Goal: Information Seeking & Learning: Learn about a topic

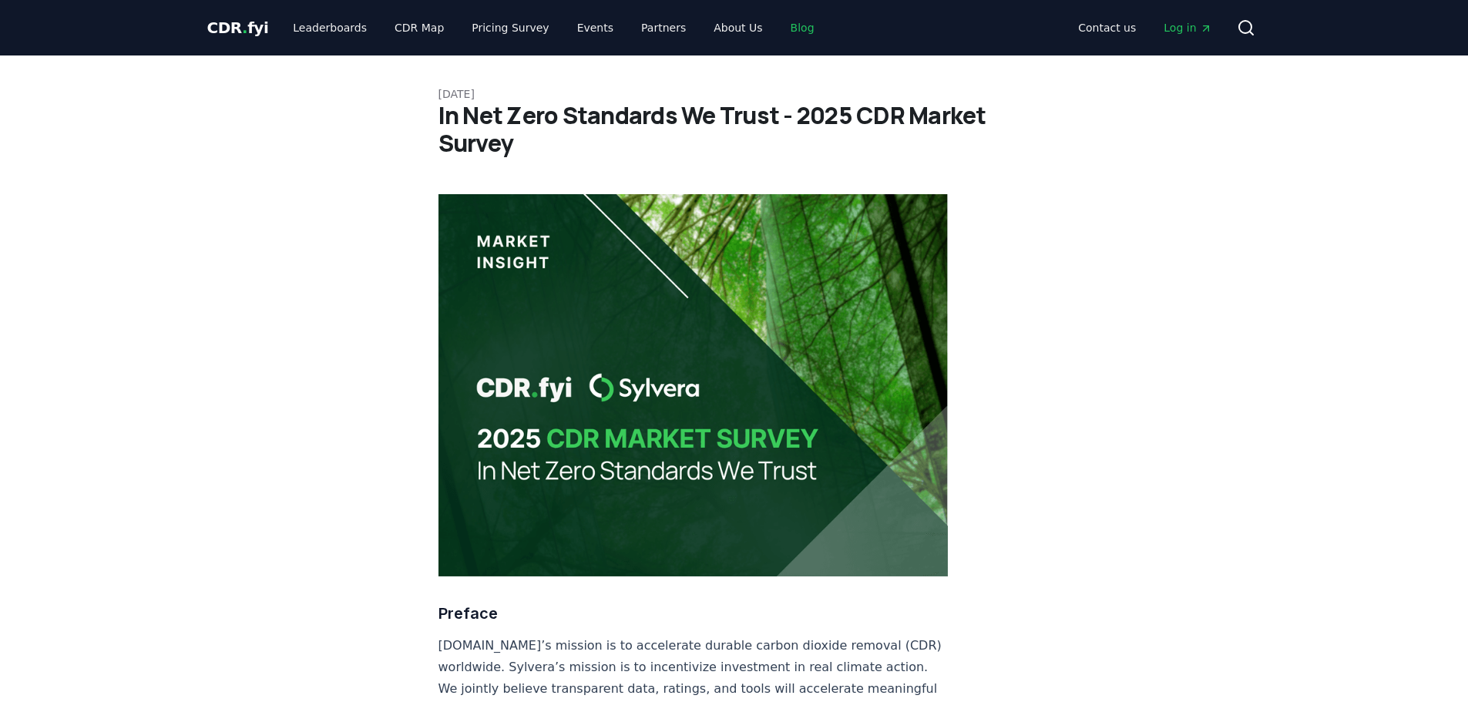
drag, startPoint x: 771, startPoint y: 32, endPoint x: 769, endPoint y: 43, distance: 11.7
click at [778, 32] on link "Blog" at bounding box center [802, 28] width 49 height 28
click at [778, 27] on link "Blog" at bounding box center [802, 28] width 49 height 28
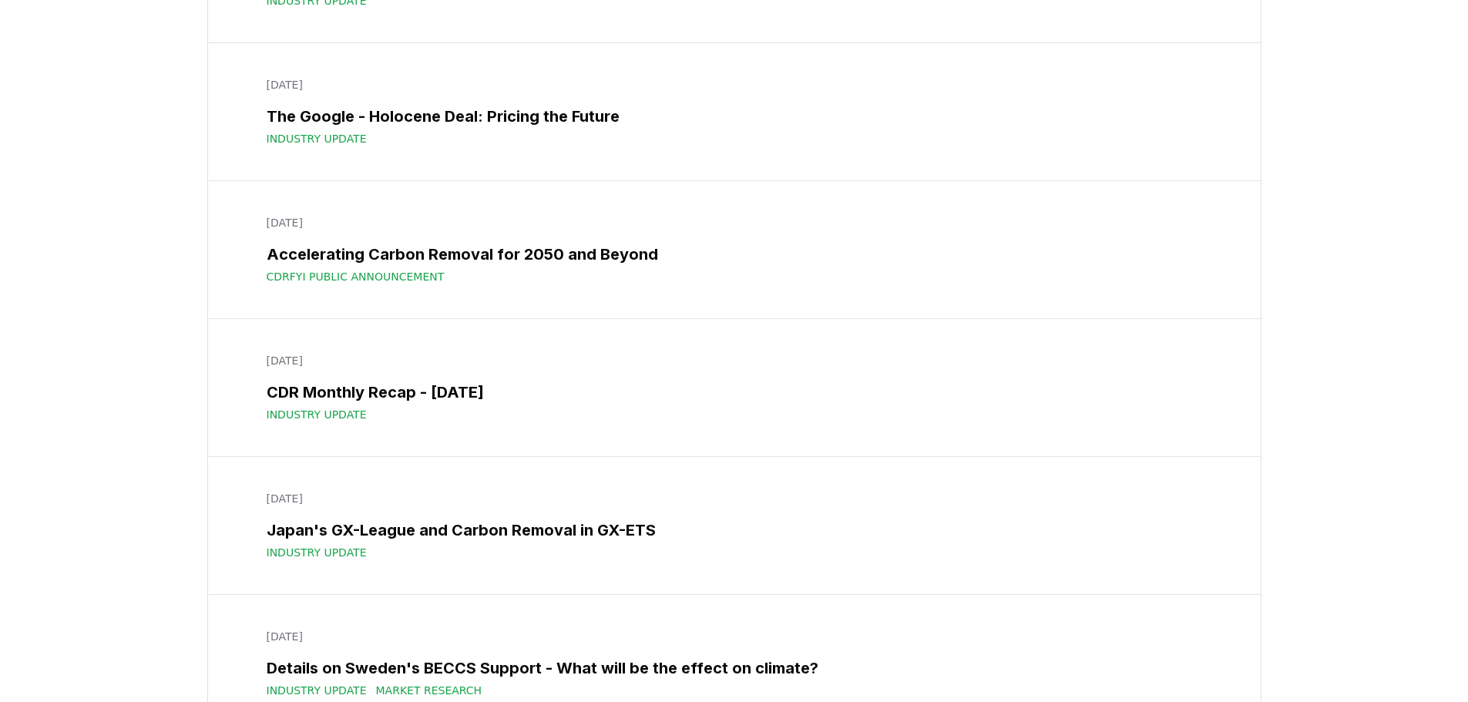
scroll to position [15105, 0]
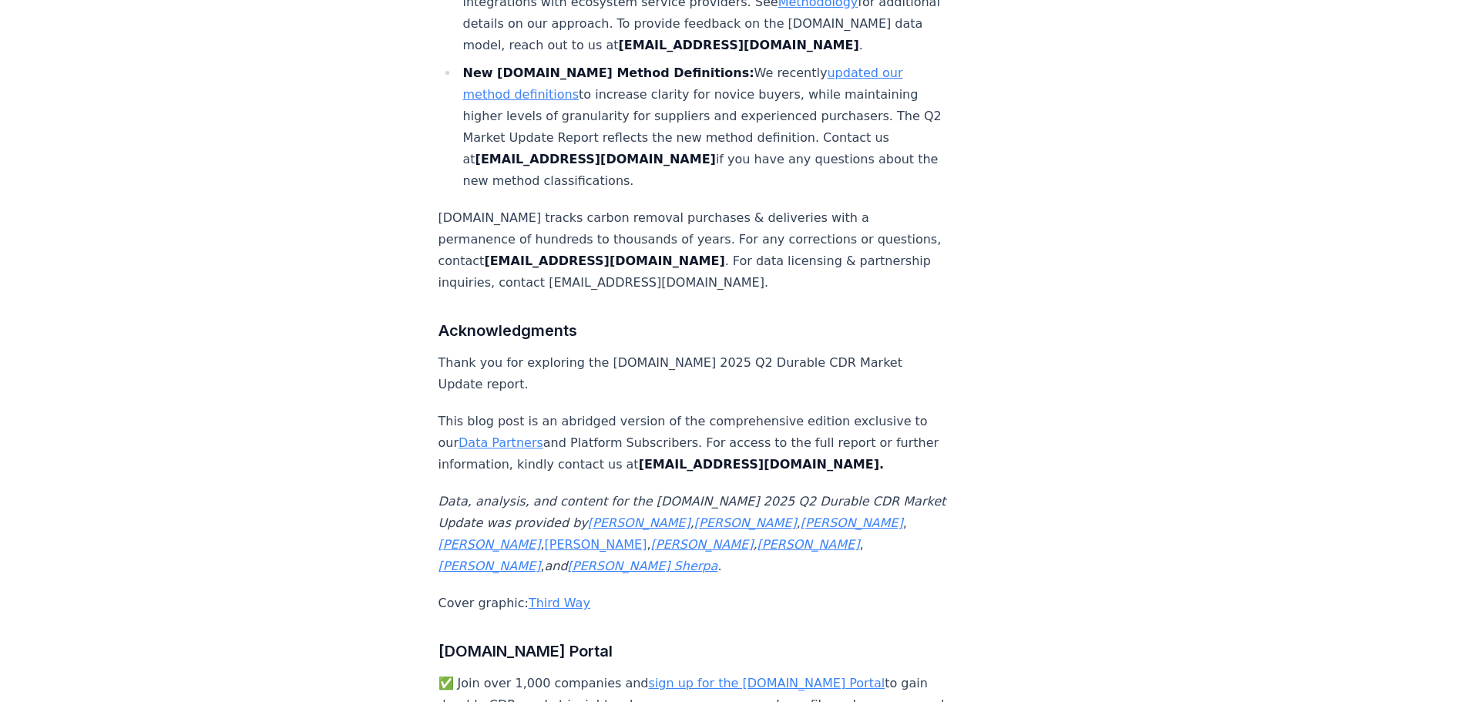
scroll to position [10320, 0]
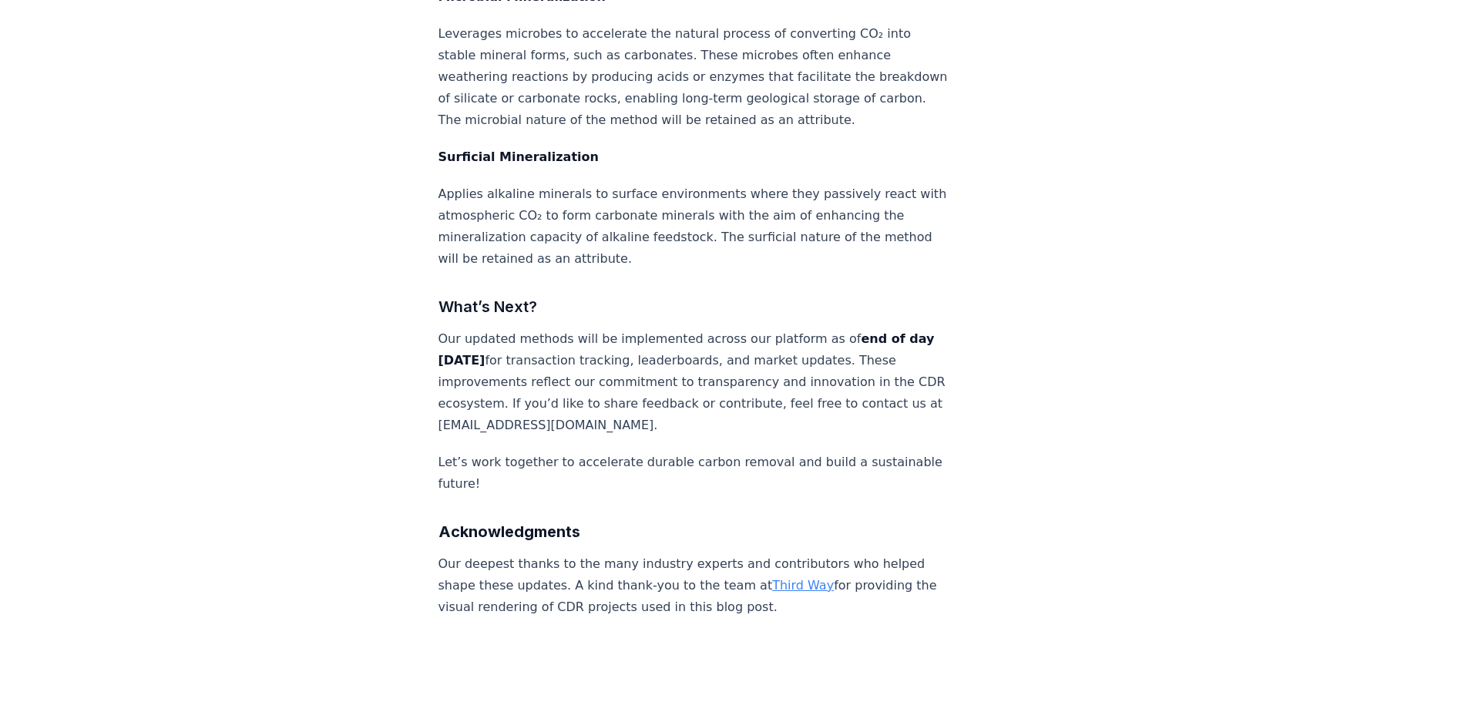
scroll to position [5657, 0]
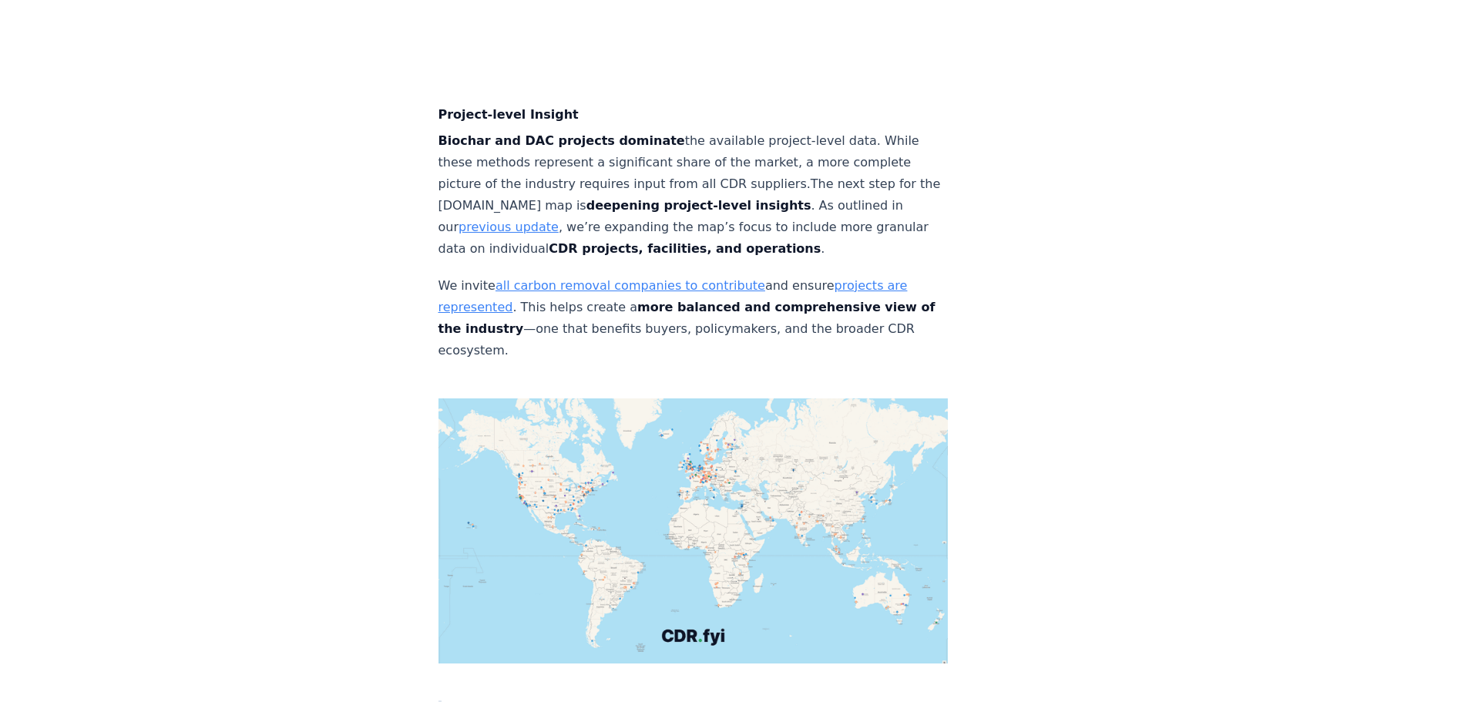
scroll to position [6077, 0]
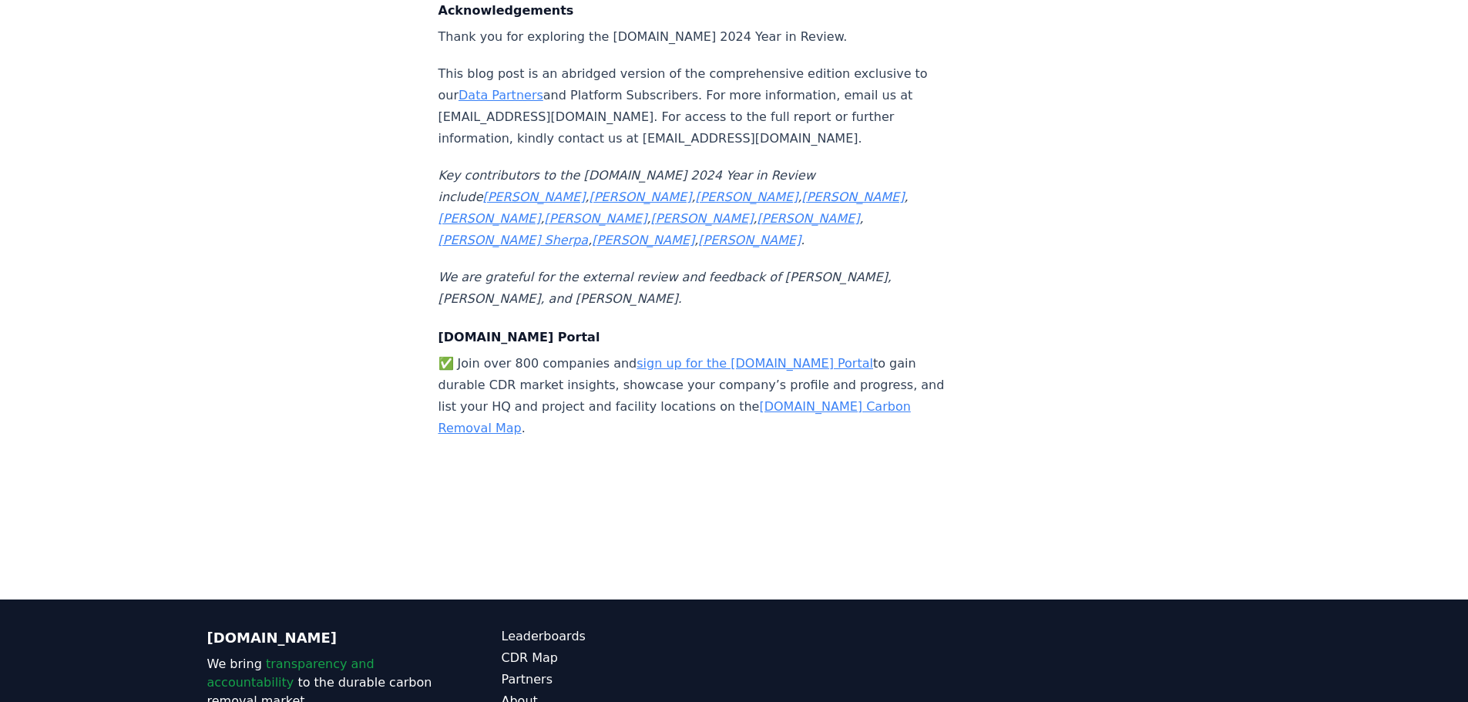
scroll to position [16542, 0]
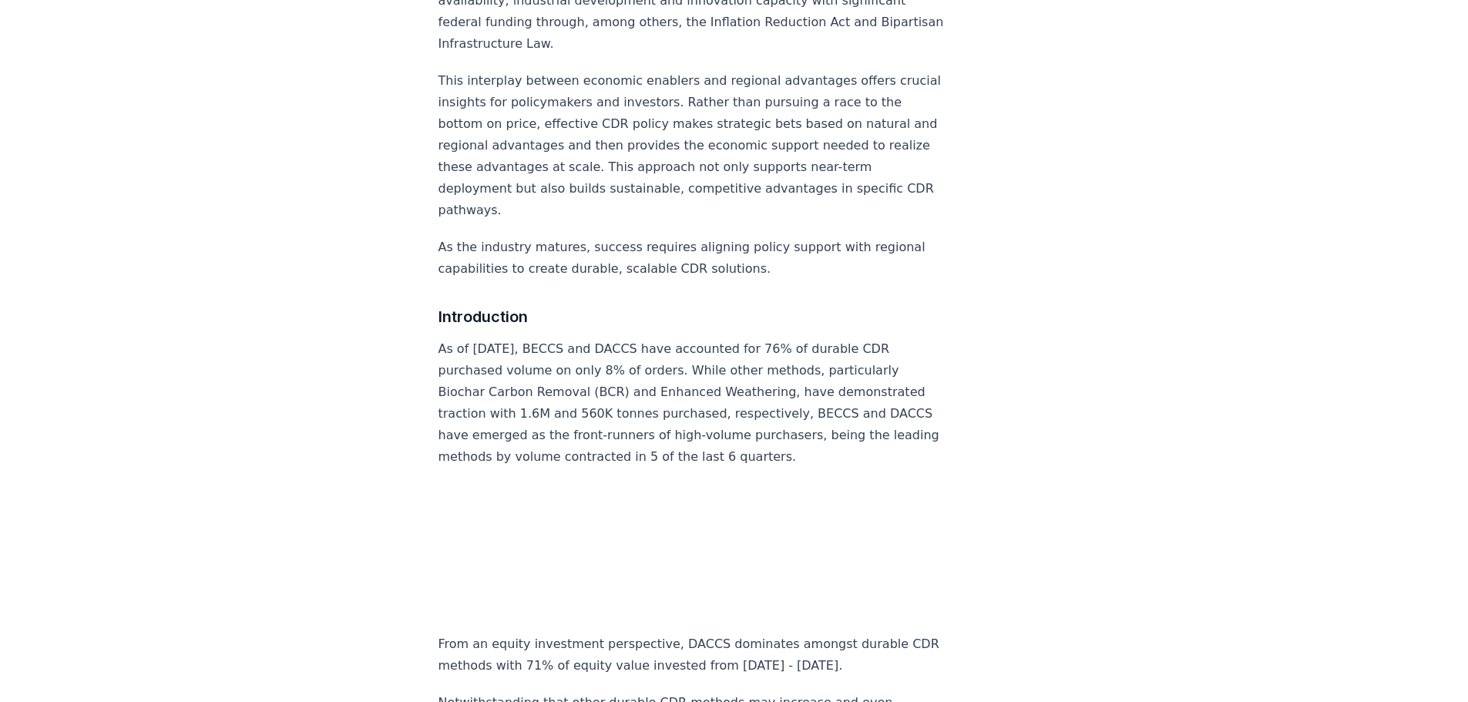
scroll to position [1305, 0]
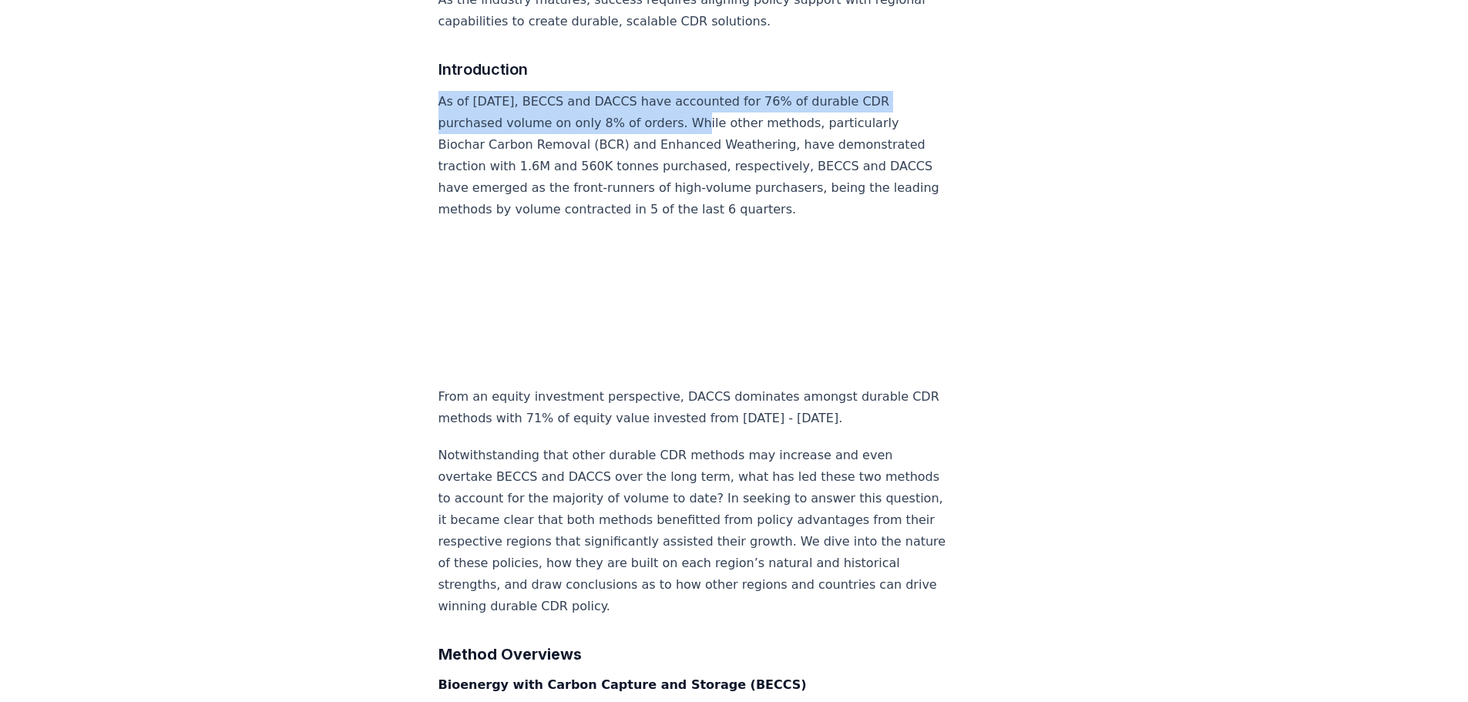
drag, startPoint x: 442, startPoint y: 74, endPoint x: 667, endPoint y: 91, distance: 225.7
click at [667, 91] on p "As of Dec 2024, BECCS and DACCS have accounted for 76% of durable CDR purchased…" at bounding box center [694, 155] width 510 height 129
copy p "As of Dec 2024, BECCS and DACCS have accounted for 76% of durable CDR purchased…"
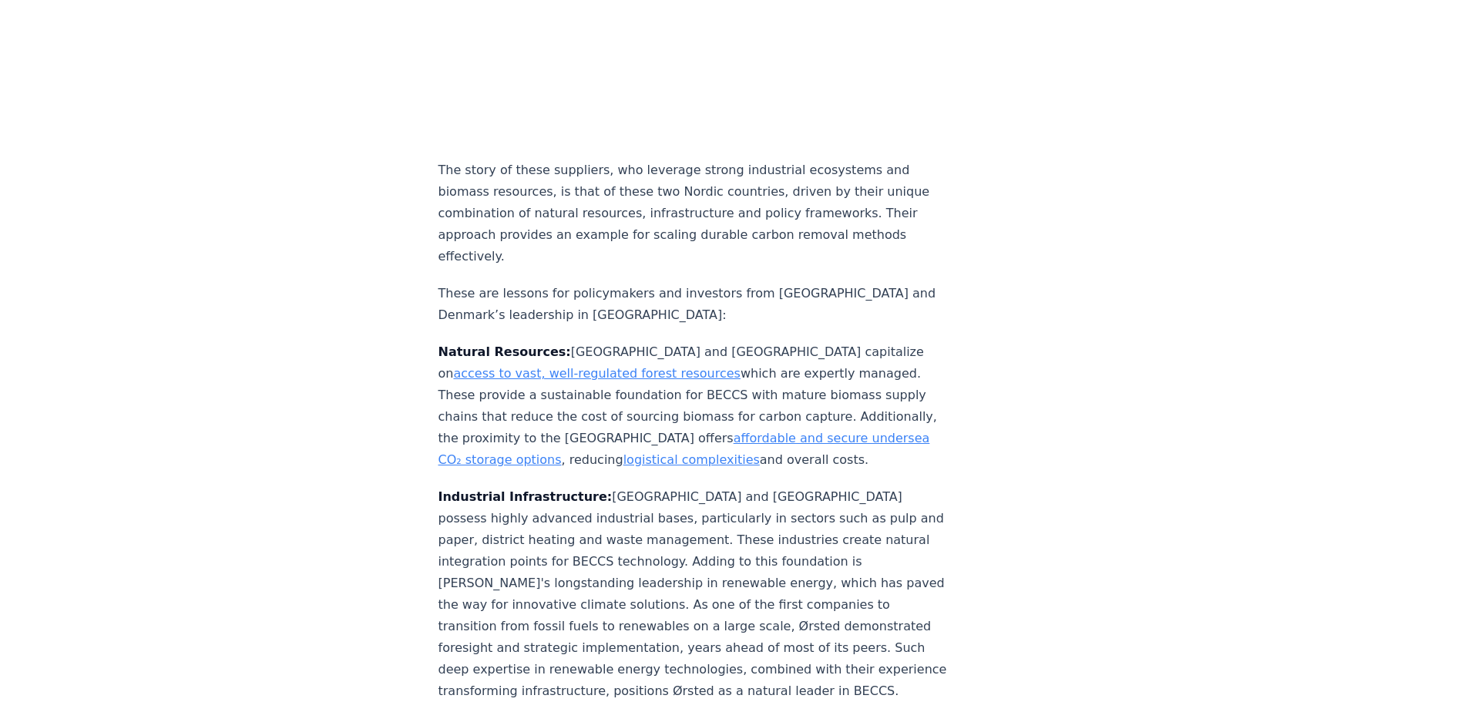
scroll to position [2616, 0]
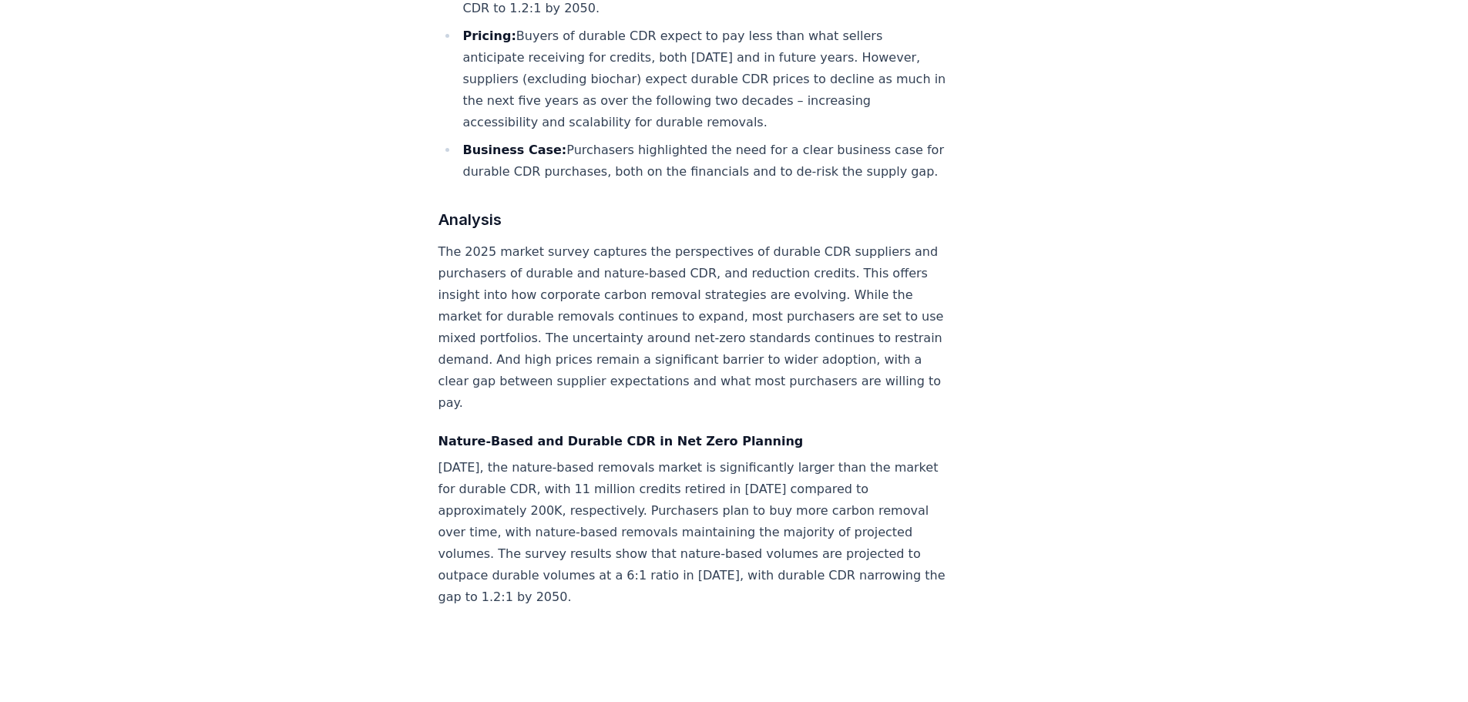
scroll to position [1532, 0]
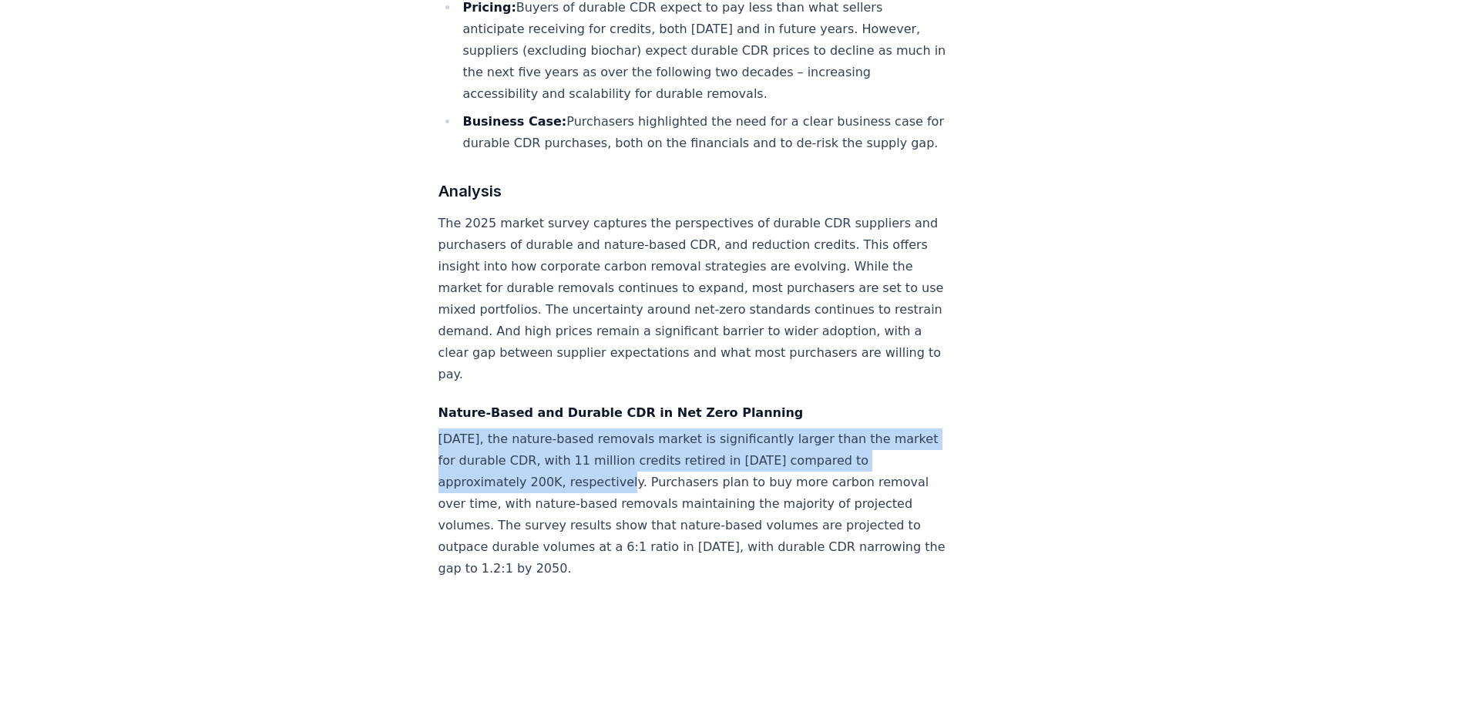
drag, startPoint x: 438, startPoint y: 387, endPoint x: 626, endPoint y: 435, distance: 194.2
click at [626, 435] on p "[DATE], the nature-based removals market is significantly larger than the marke…" at bounding box center [694, 503] width 510 height 151
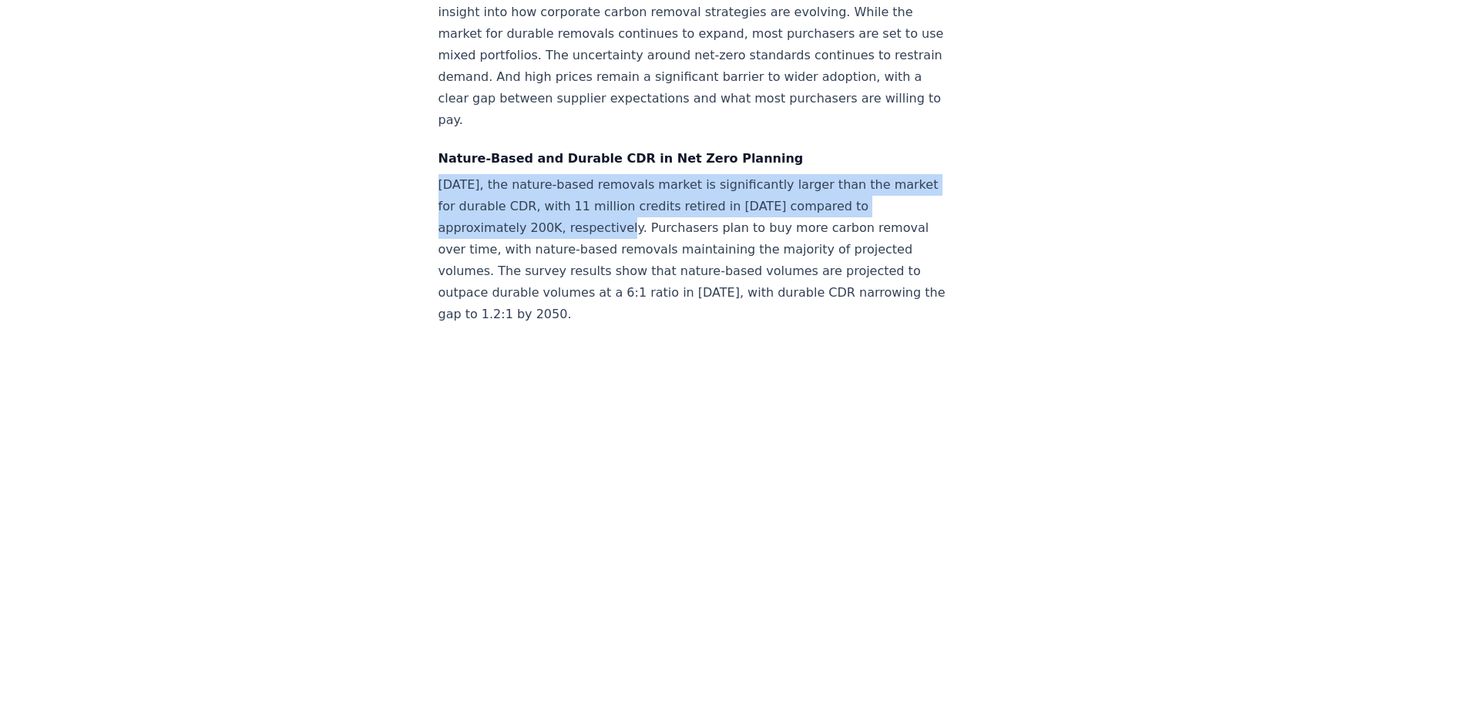
scroll to position [1763, 0]
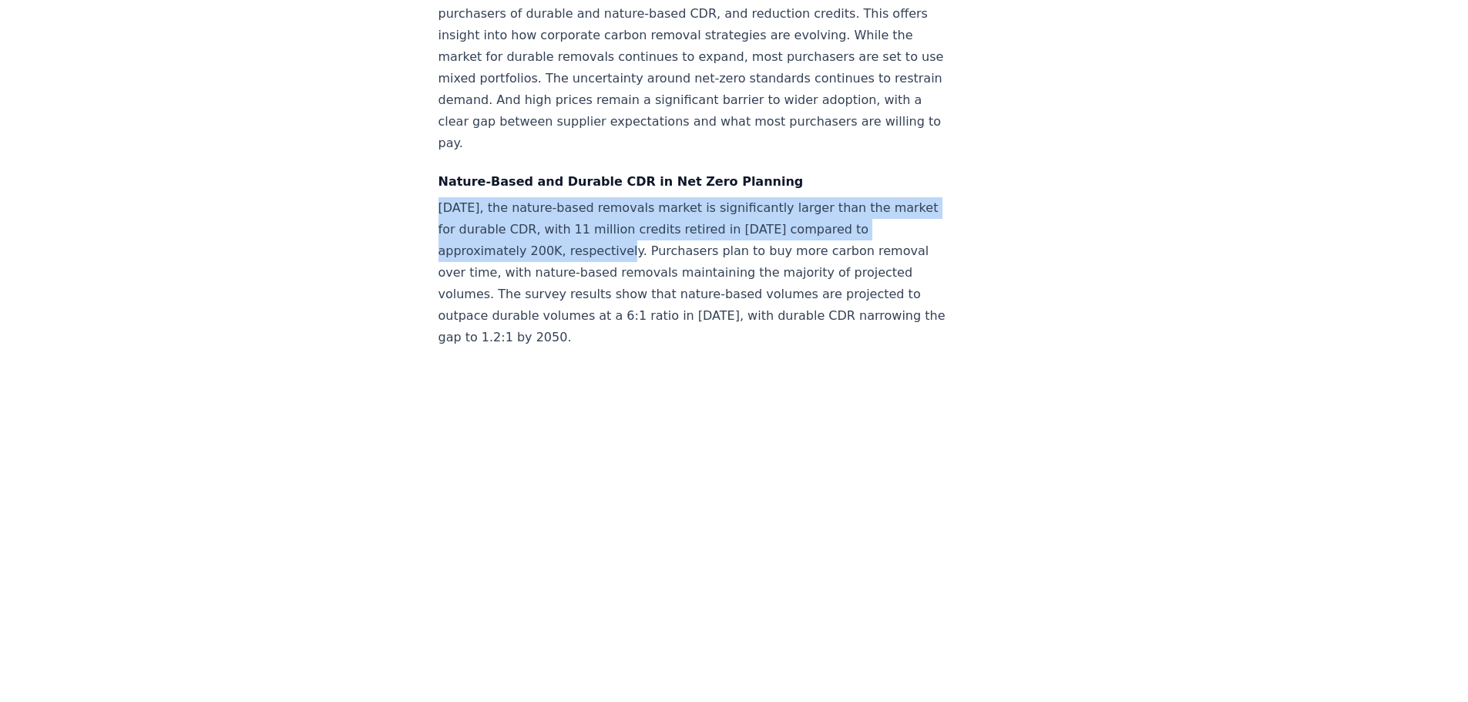
click at [457, 197] on p "[DATE], the nature-based removals market is significantly larger than the marke…" at bounding box center [694, 272] width 510 height 151
drag, startPoint x: 438, startPoint y: 156, endPoint x: 627, endPoint y: 204, distance: 195.0
click at [627, 204] on p "[DATE], the nature-based removals market is significantly larger than the marke…" at bounding box center [694, 272] width 510 height 151
click at [523, 197] on p "[DATE], the nature-based removals market is significantly larger than the marke…" at bounding box center [694, 272] width 510 height 151
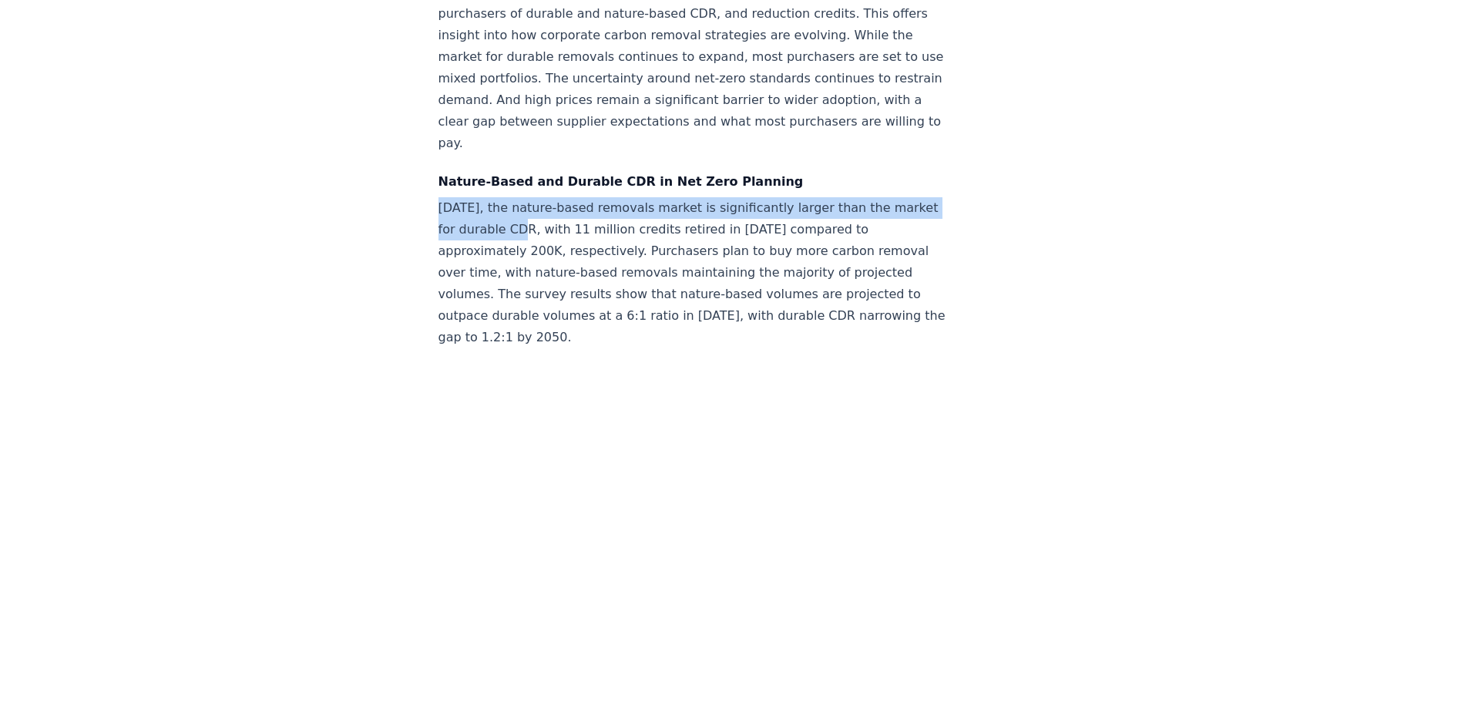
drag, startPoint x: 527, startPoint y: 182, endPoint x: 430, endPoint y: 166, distance: 98.3
copy p "[DATE], the nature-based removals market is significantly larger than the marke…"
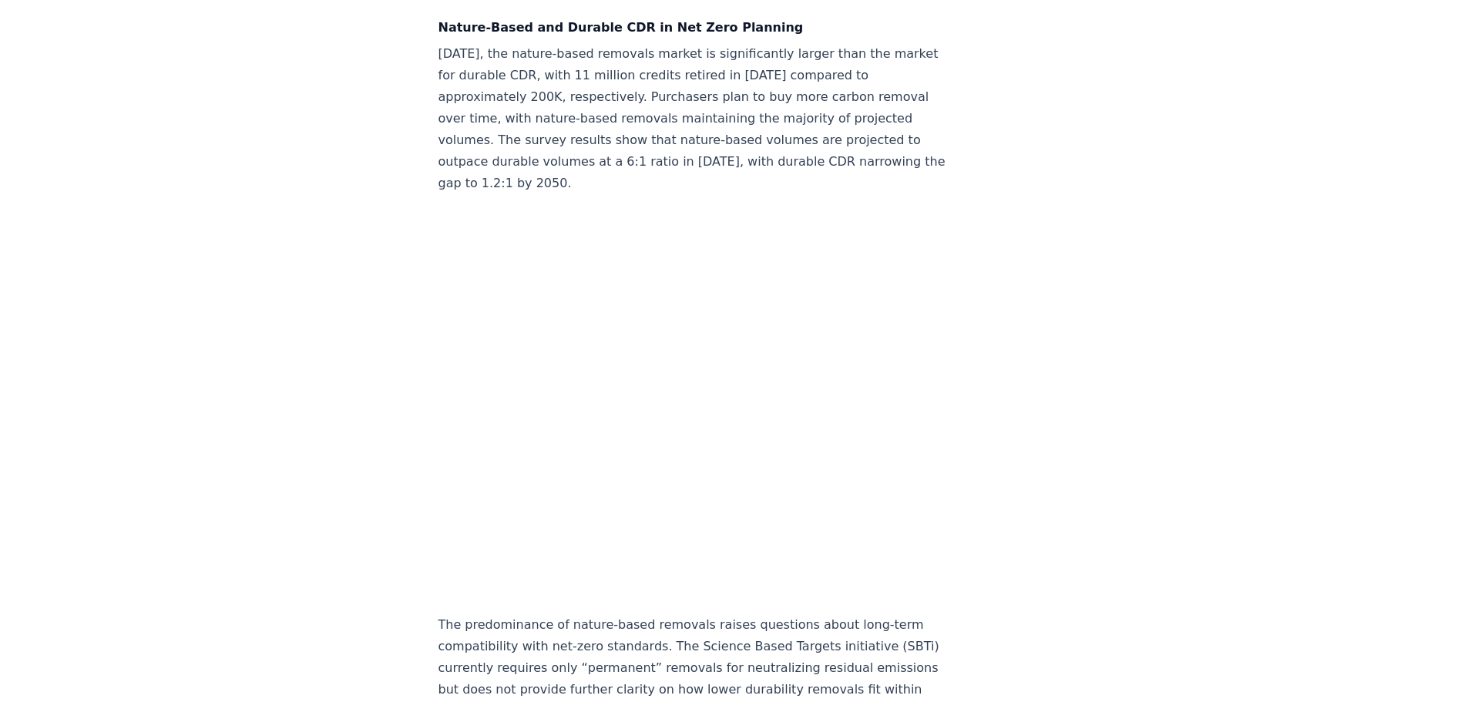
scroll to position [1994, 0]
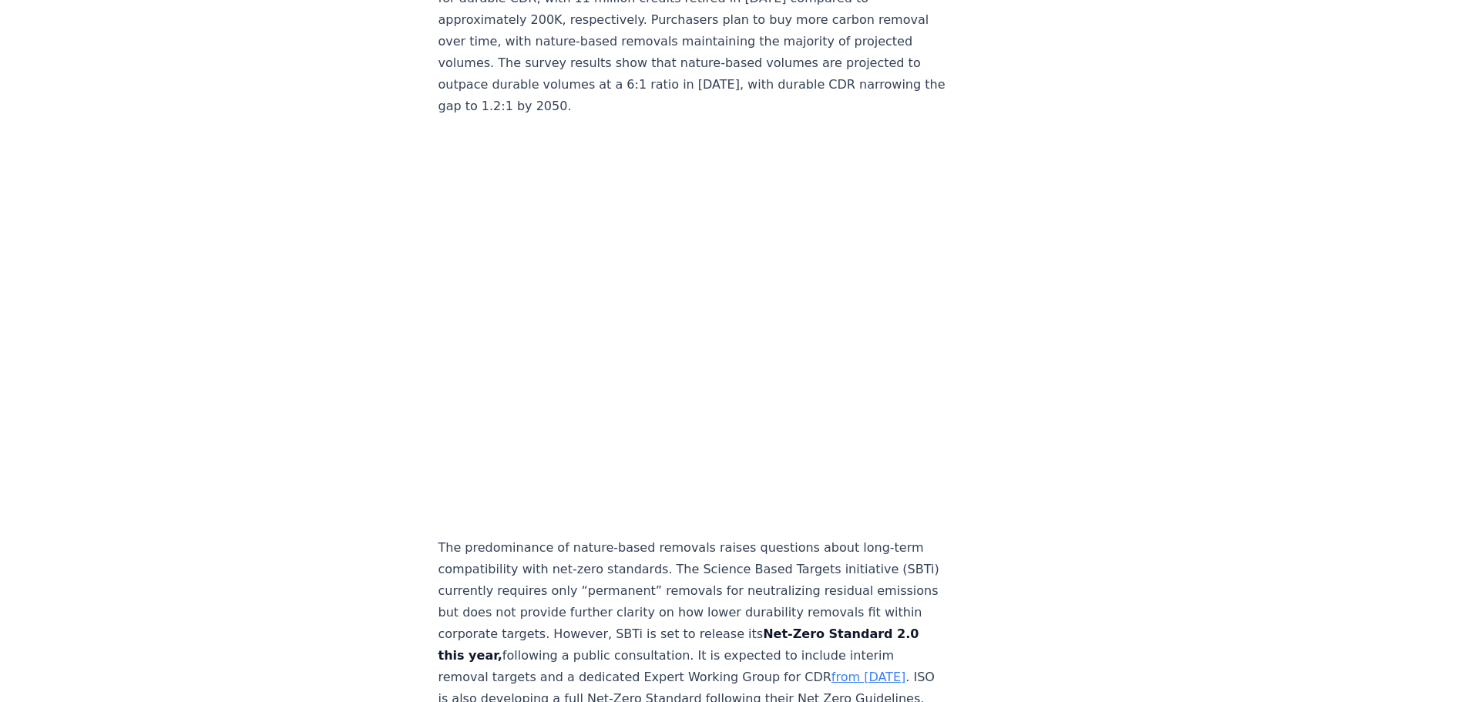
drag, startPoint x: 260, startPoint y: 158, endPoint x: 260, endPoint y: 136, distance: 22.3
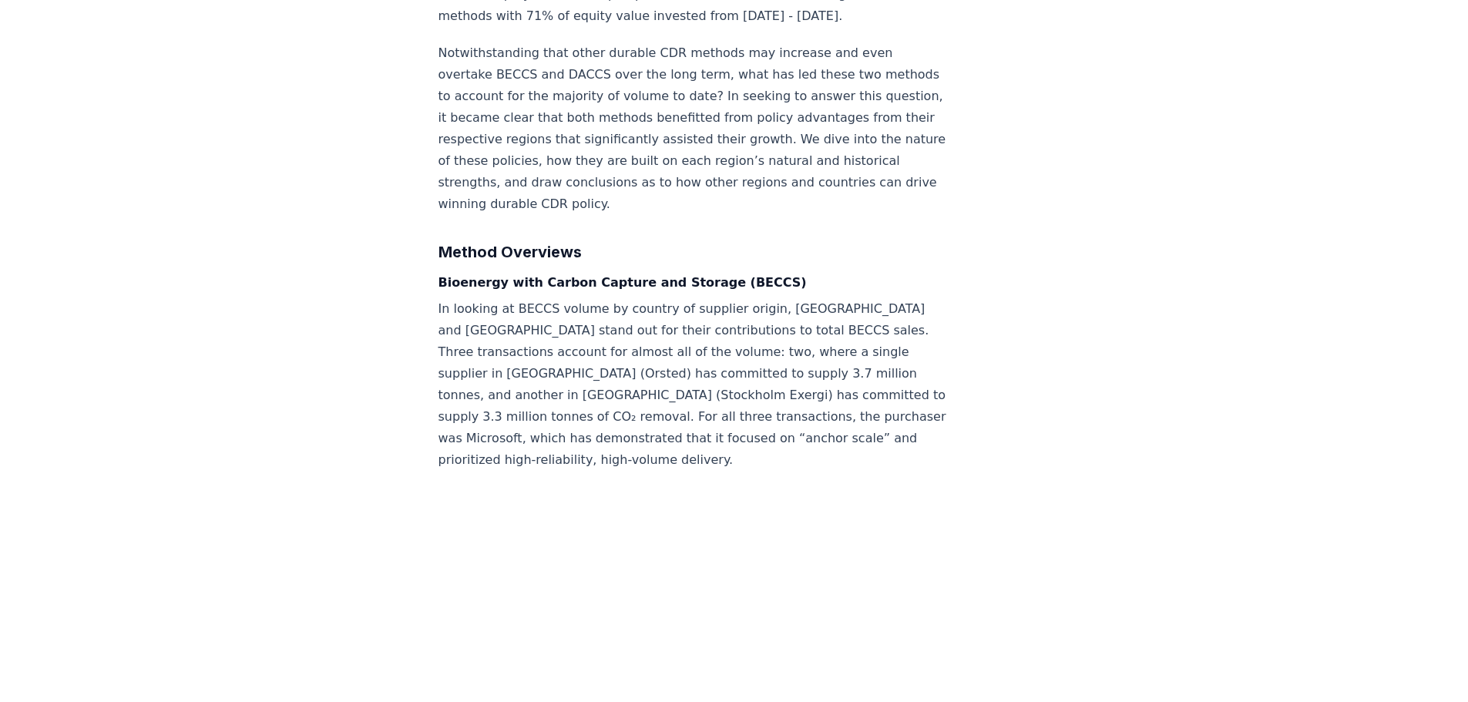
scroll to position [1460, 0]
